Goal: Book appointment/travel/reservation

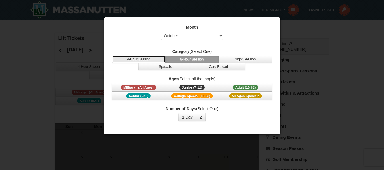
click at [143, 60] on button "4-Hour Session" at bounding box center [138, 59] width 53 height 7
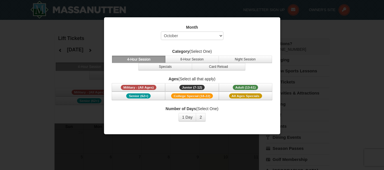
click at [291, 36] on div at bounding box center [192, 85] width 384 height 170
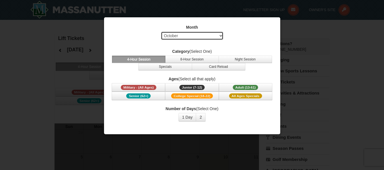
click at [205, 32] on select "Select October November December January February March April May June July Aug…" at bounding box center [192, 36] width 63 height 9
select select "12"
click at [161, 32] on select "Select October November December January February March April May June July Aug…" at bounding box center [192, 36] width 63 height 9
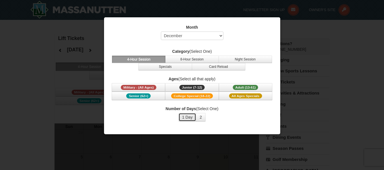
click at [191, 118] on button "1 Day" at bounding box center [187, 117] width 18 height 9
click at [347, 52] on div at bounding box center [192, 85] width 384 height 170
click at [196, 88] on span "Junior (7-12)" at bounding box center [191, 87] width 25 height 5
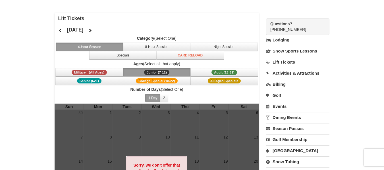
scroll to position [14, 0]
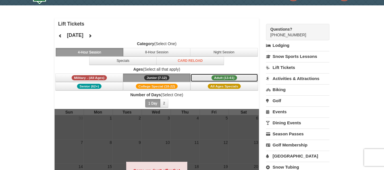
click at [213, 79] on span "Adult (13-61)" at bounding box center [224, 77] width 26 height 5
click at [295, 57] on link "Snow Sports Lessons" at bounding box center [297, 56] width 63 height 11
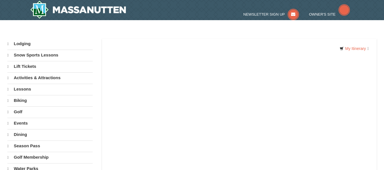
select select "10"
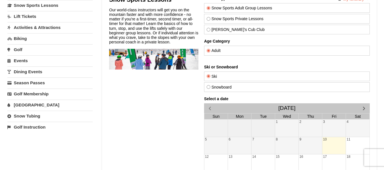
scroll to position [45, 0]
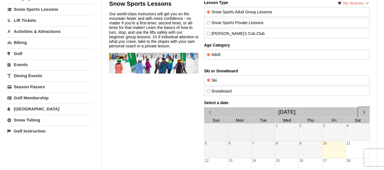
click at [363, 110] on span "button" at bounding box center [364, 112] width 6 height 6
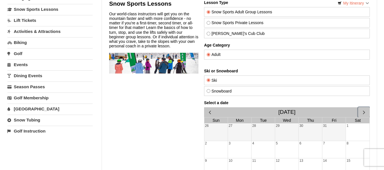
click at [363, 110] on span "button" at bounding box center [364, 112] width 6 height 6
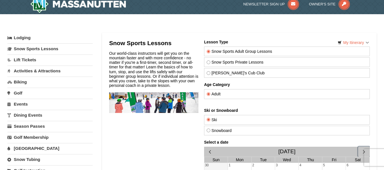
scroll to position [2, 0]
